Goal: Information Seeking & Learning: Learn about a topic

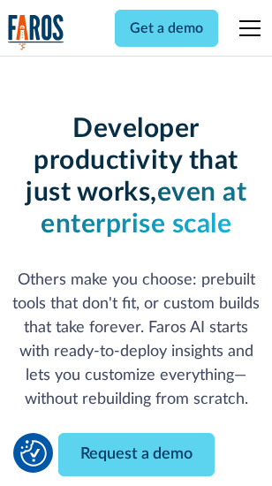
scroll to position [211, 0]
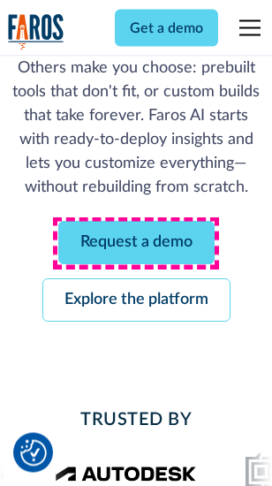
click at [136, 244] on link "Request a demo" at bounding box center [136, 243] width 156 height 43
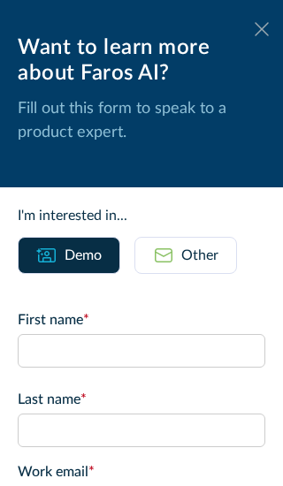
click at [254, 29] on icon at bounding box center [261, 28] width 14 height 13
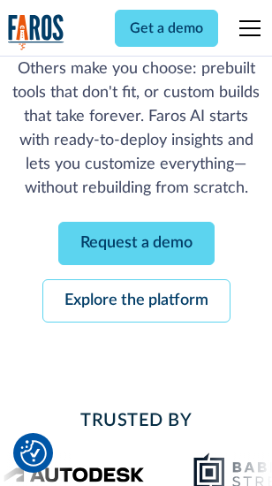
scroll to position [268, 0]
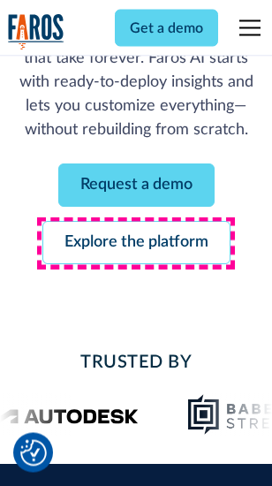
click at [136, 244] on link "Explore the platform" at bounding box center [136, 243] width 188 height 43
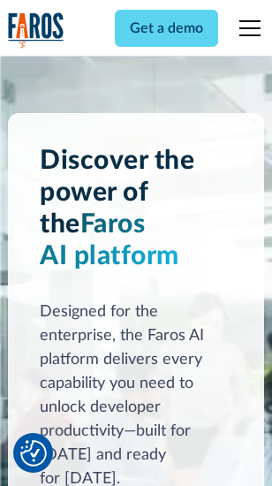
scroll to position [13454, 0]
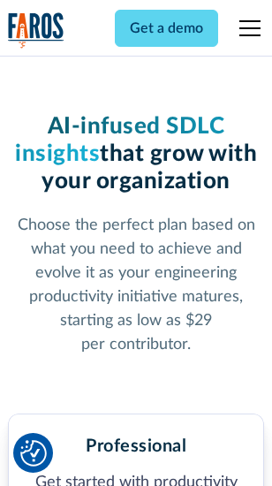
scroll to position [2800, 0]
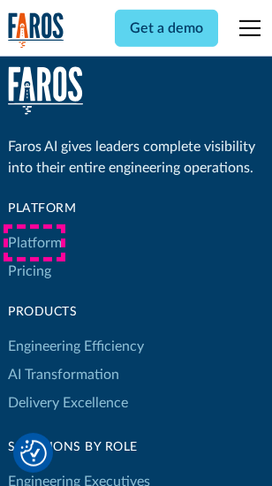
click at [34, 243] on link "Platform" at bounding box center [35, 243] width 54 height 28
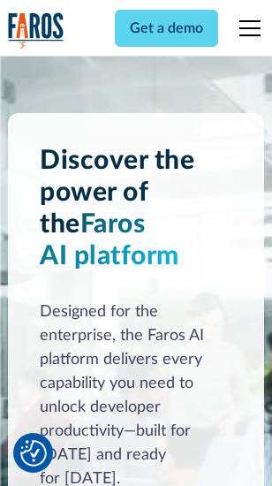
scroll to position [14021, 0]
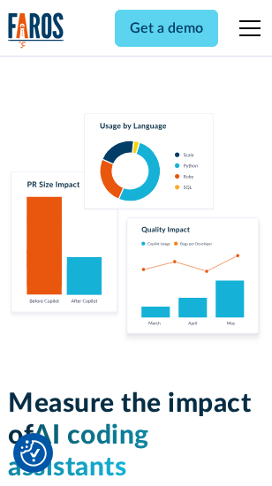
scroll to position [11026, 0]
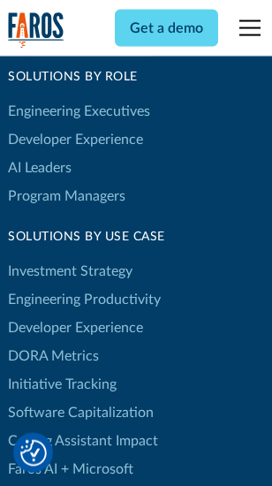
click at [53, 342] on link "DORA Metrics" at bounding box center [53, 356] width 91 height 28
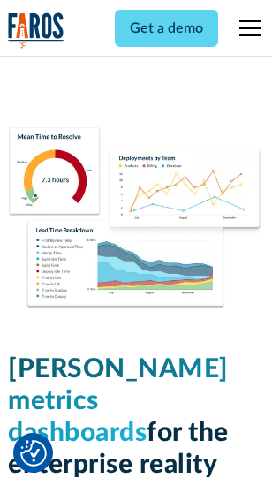
scroll to position [7819, 0]
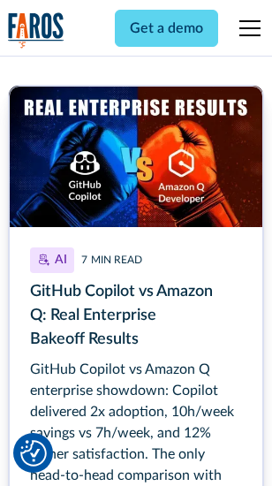
scroll to position [7988, 0]
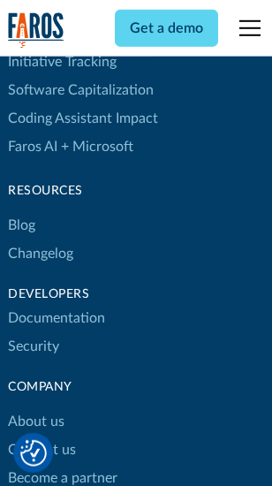
click at [41, 243] on link "Changelog" at bounding box center [40, 253] width 65 height 28
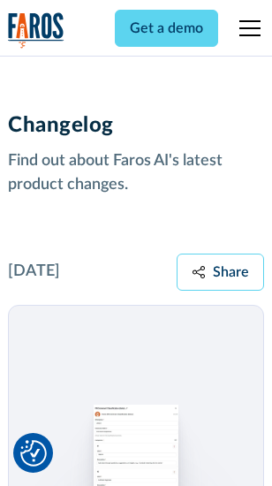
scroll to position [21657, 0]
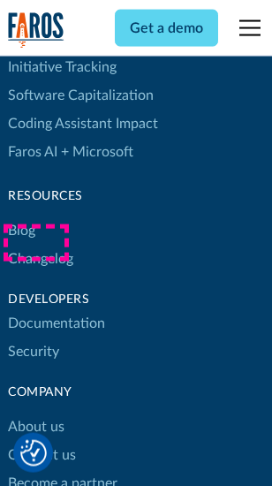
click at [35, 412] on link "About us" at bounding box center [36, 426] width 57 height 28
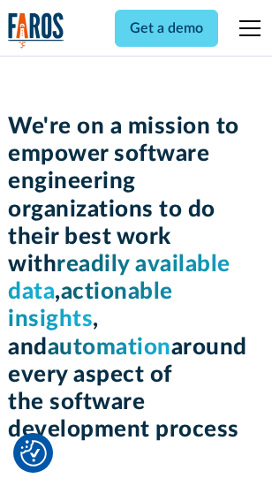
scroll to position [6108, 0]
